Goal: Information Seeking & Learning: Find specific page/section

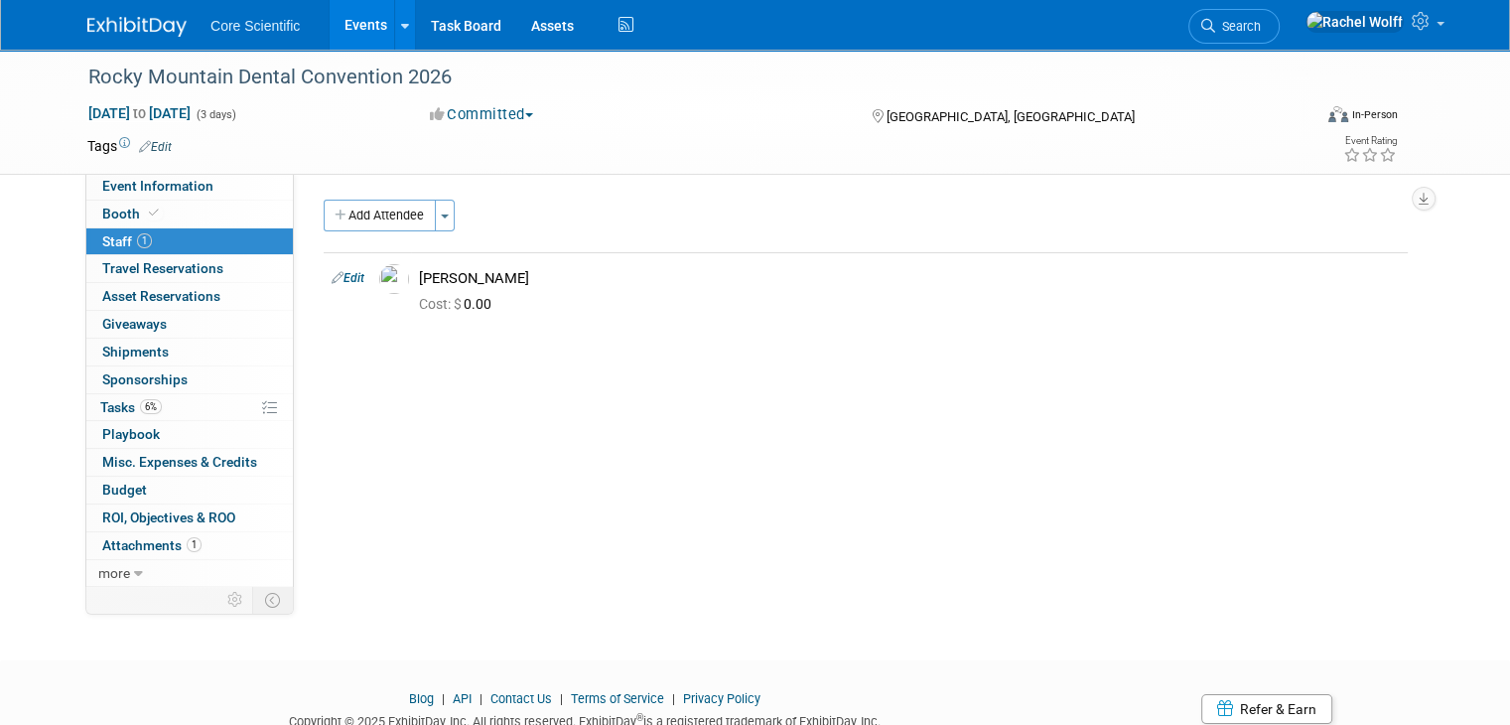
click at [133, 21] on img at bounding box center [136, 27] width 99 height 20
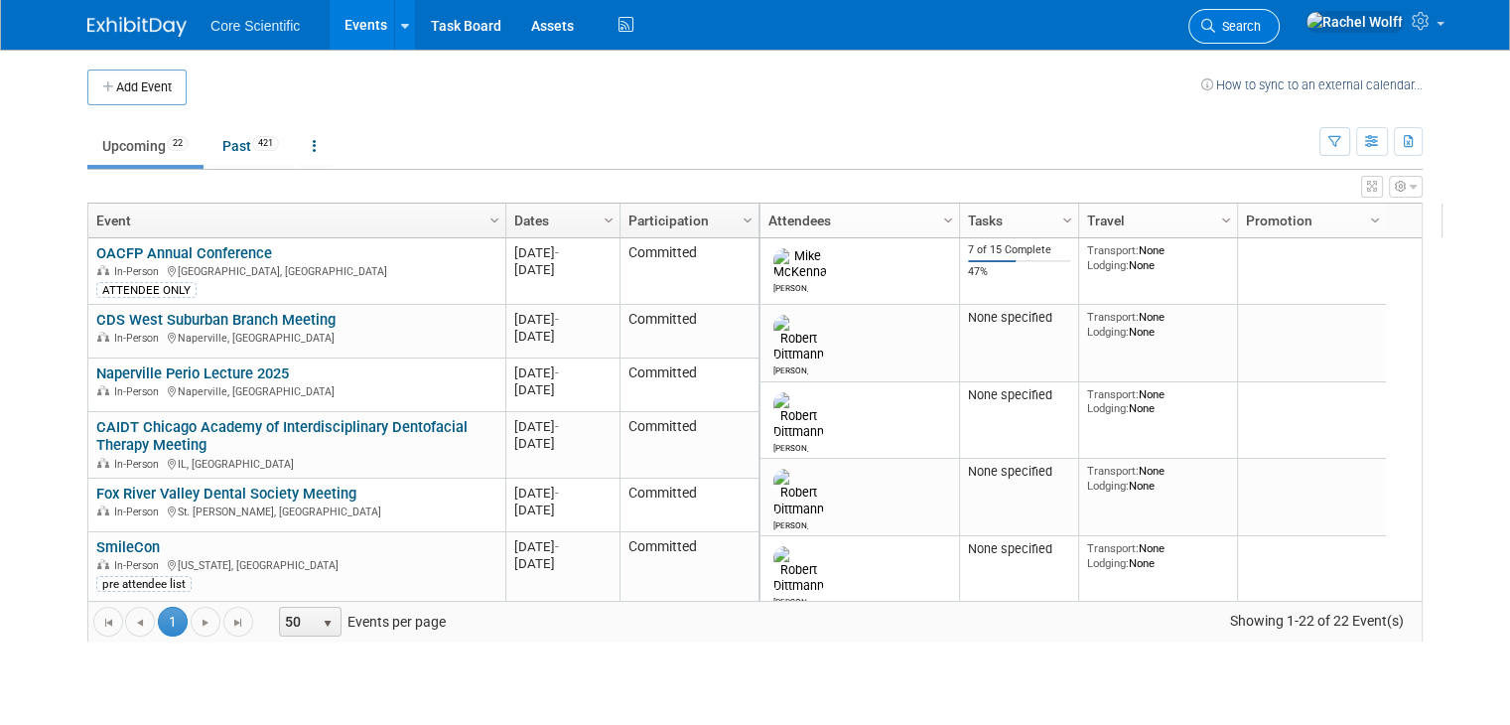
click at [1280, 17] on link "Search" at bounding box center [1233, 26] width 91 height 35
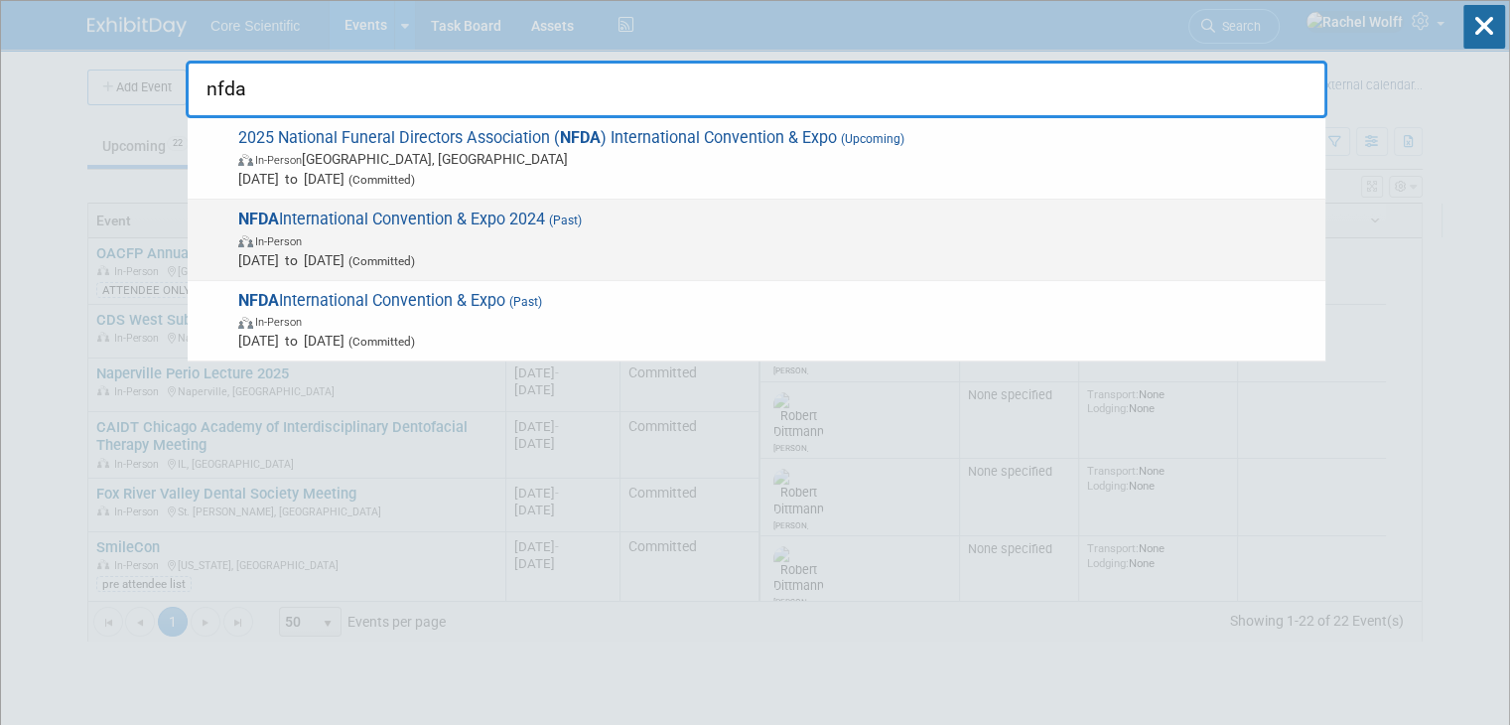
type input "nfda"
click at [604, 237] on span "In-Person" at bounding box center [776, 240] width 1077 height 20
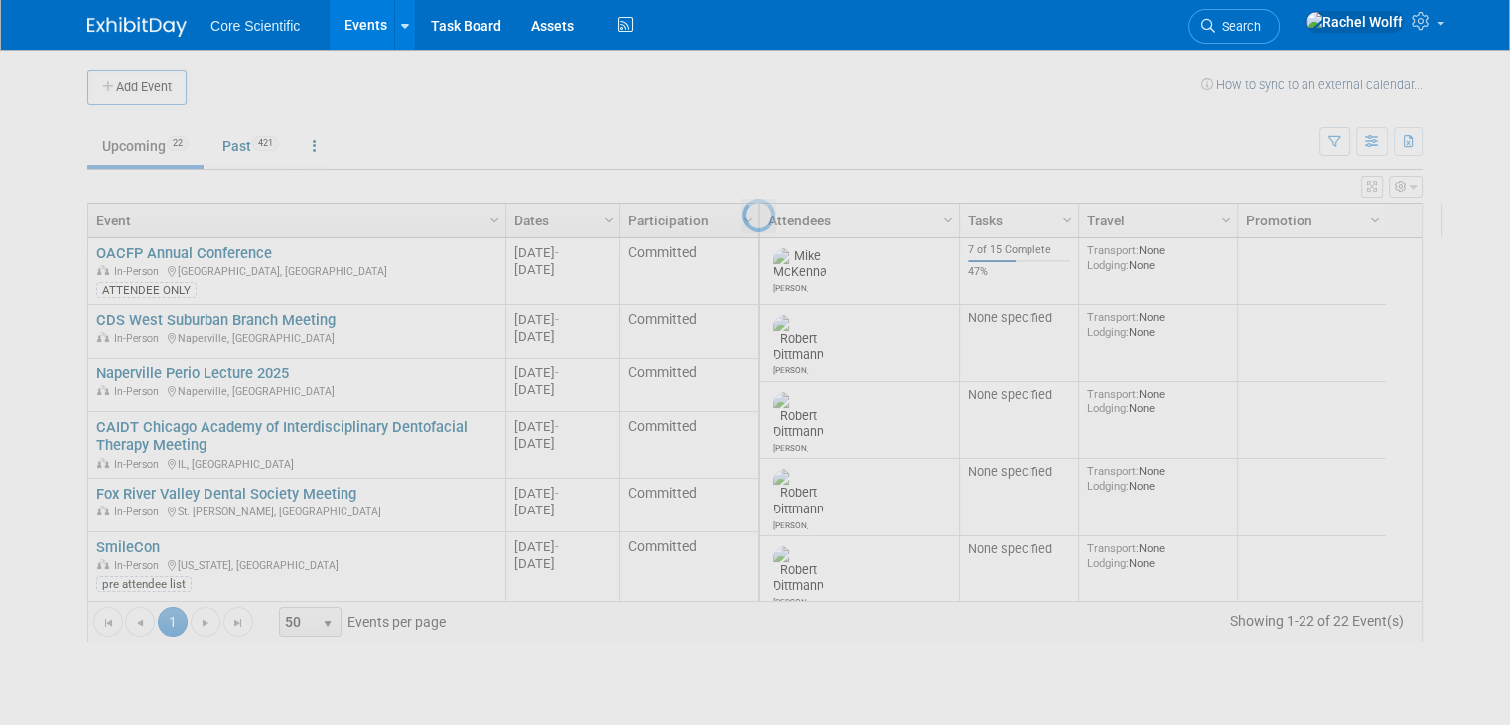
click at [742, 237] on div at bounding box center [756, 362] width 28 height 725
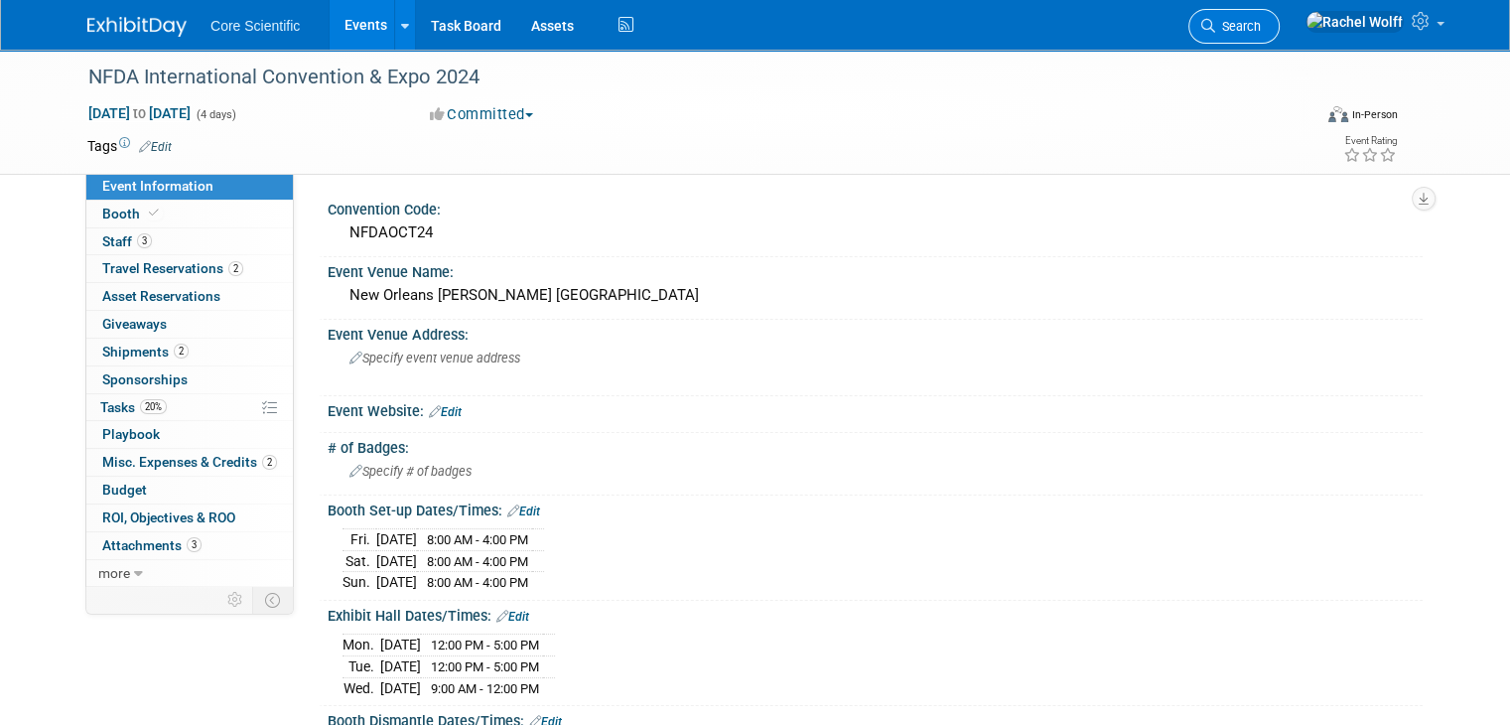
click at [1261, 29] on span "Search" at bounding box center [1238, 26] width 46 height 15
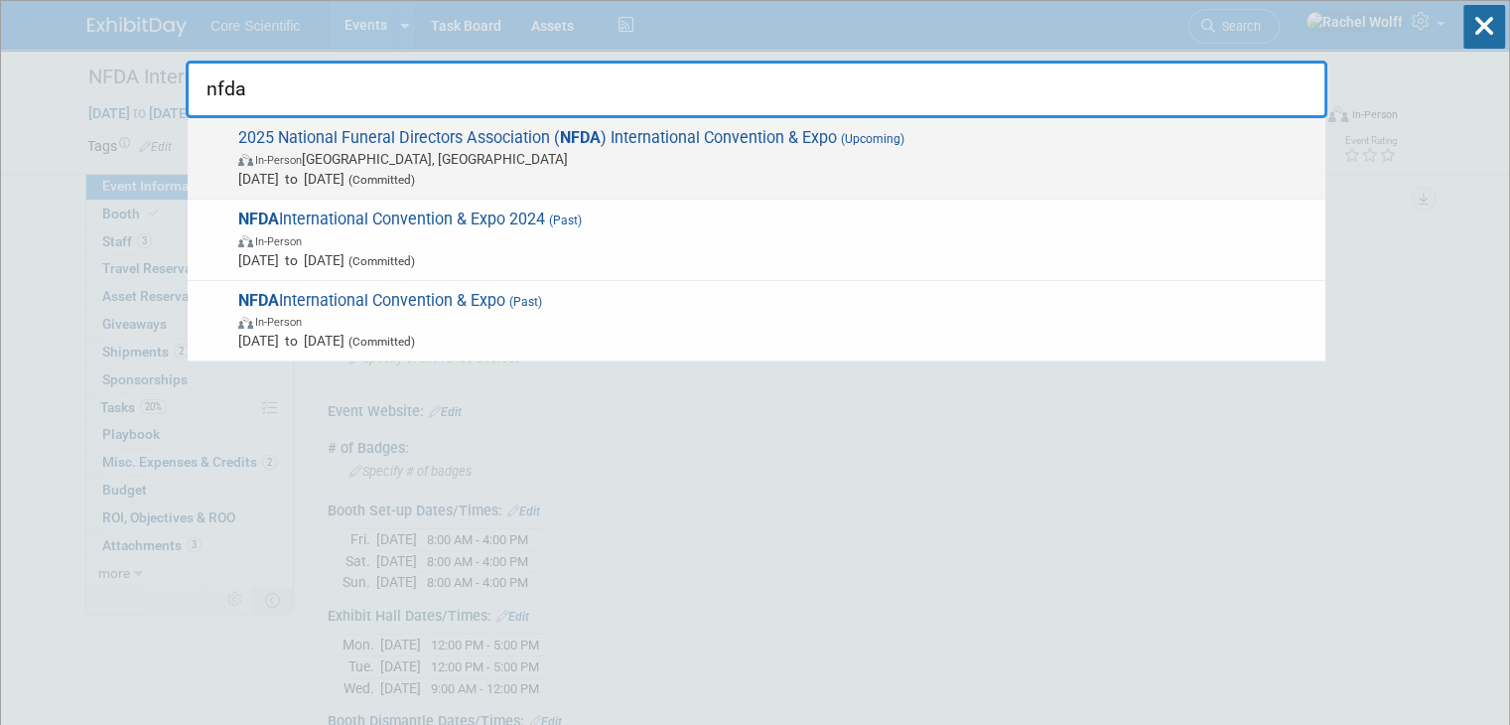
type input "nfda"
click at [976, 169] on span "Oct 26, 2025 to Oct 29, 2025 (Committed)" at bounding box center [776, 179] width 1077 height 20
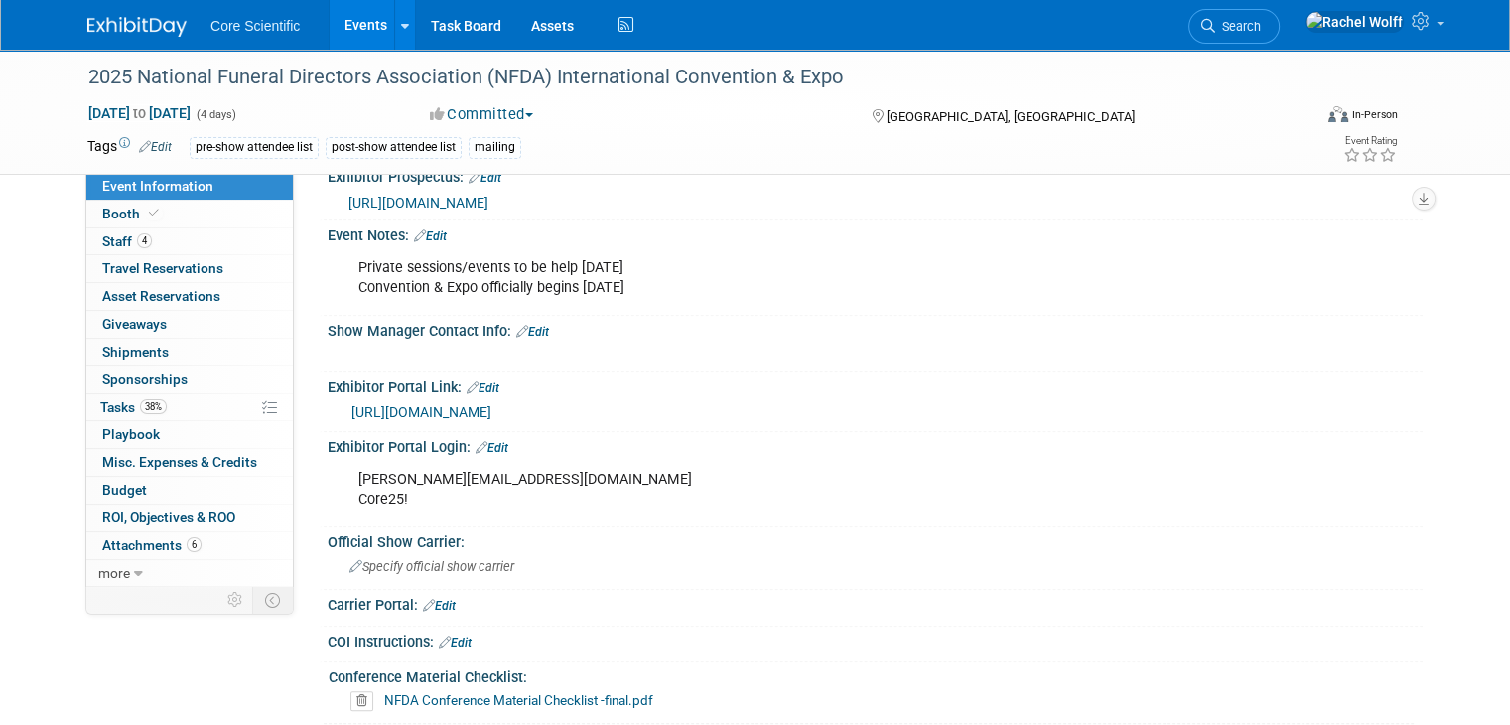
scroll to position [794, 0]
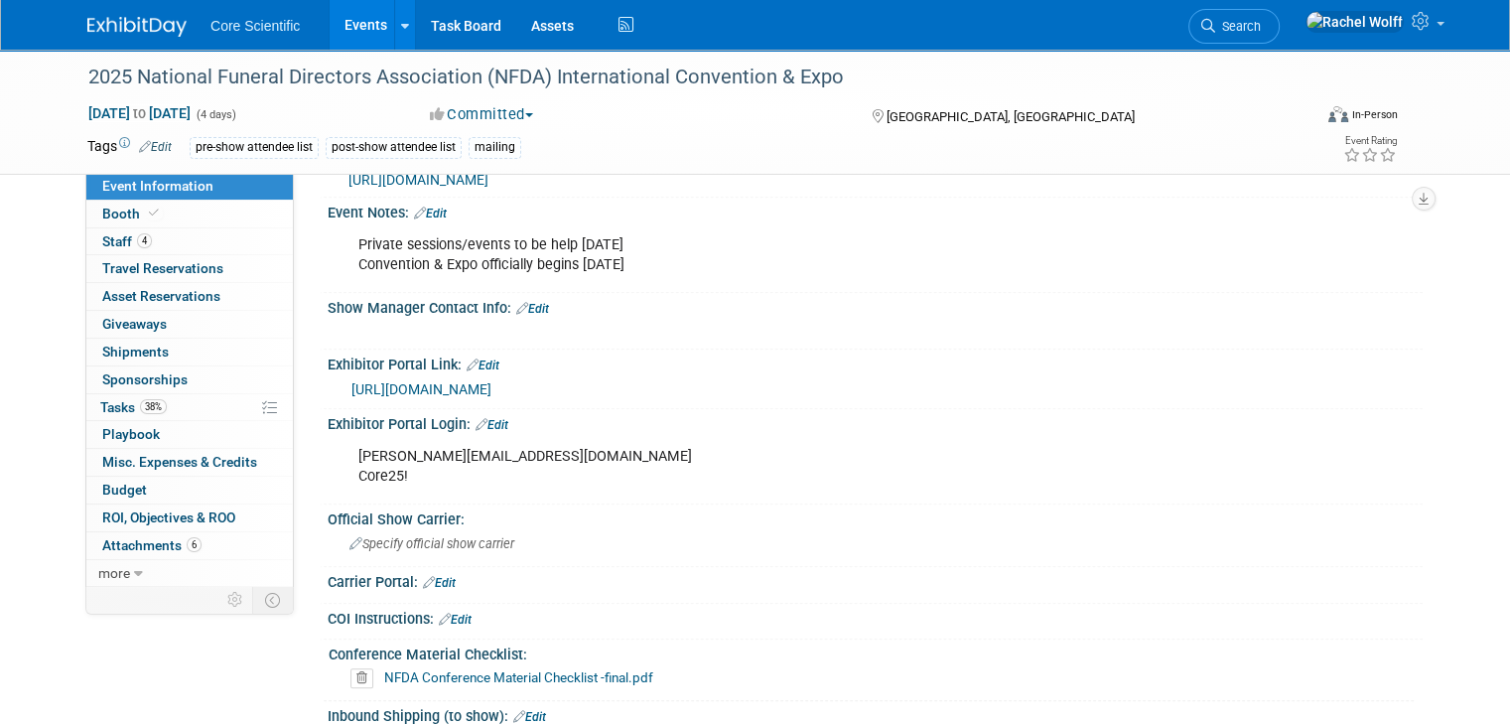
click at [491, 381] on link "[URL][DOMAIN_NAME]" at bounding box center [421, 389] width 140 height 16
